Goal: Task Accomplishment & Management: Complete application form

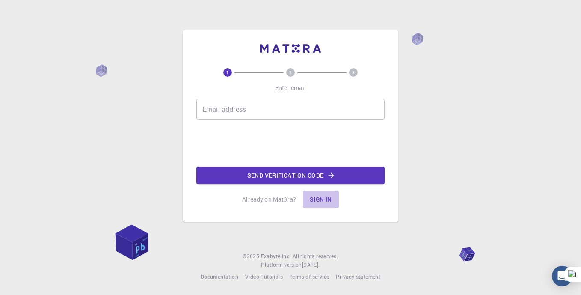
click at [310, 200] on button "Sign in" at bounding box center [321, 199] width 36 height 17
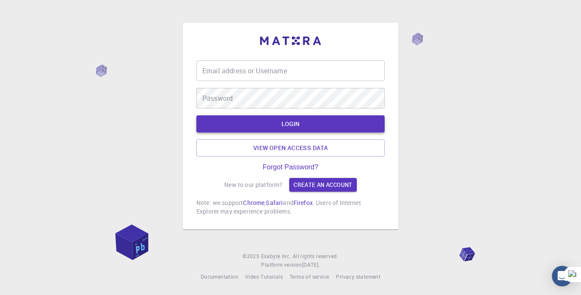
click at [289, 130] on button "LOGIN" at bounding box center [291, 123] width 188 height 17
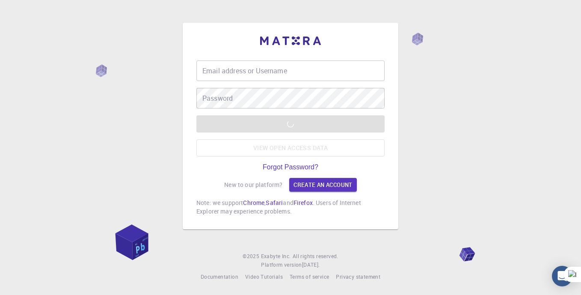
click at [288, 67] on input "Email address or Username" at bounding box center [291, 70] width 188 height 21
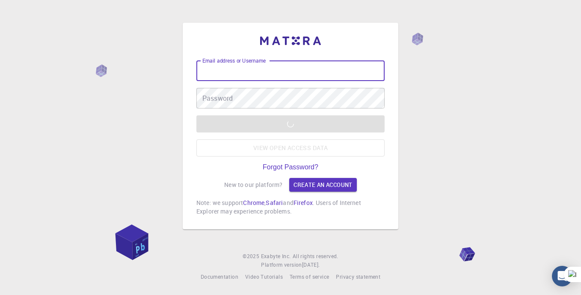
type input "[EMAIL_ADDRESS][DOMAIN_NAME]"
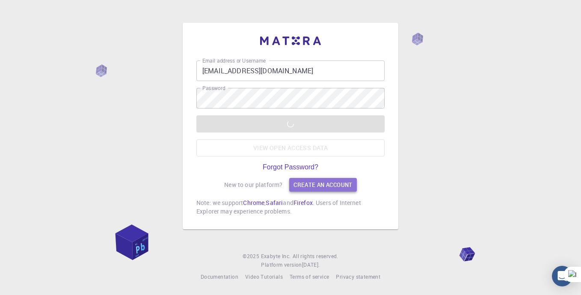
click at [320, 186] on link "Create an account" at bounding box center [322, 185] width 67 height 14
